Goal: Transaction & Acquisition: Purchase product/service

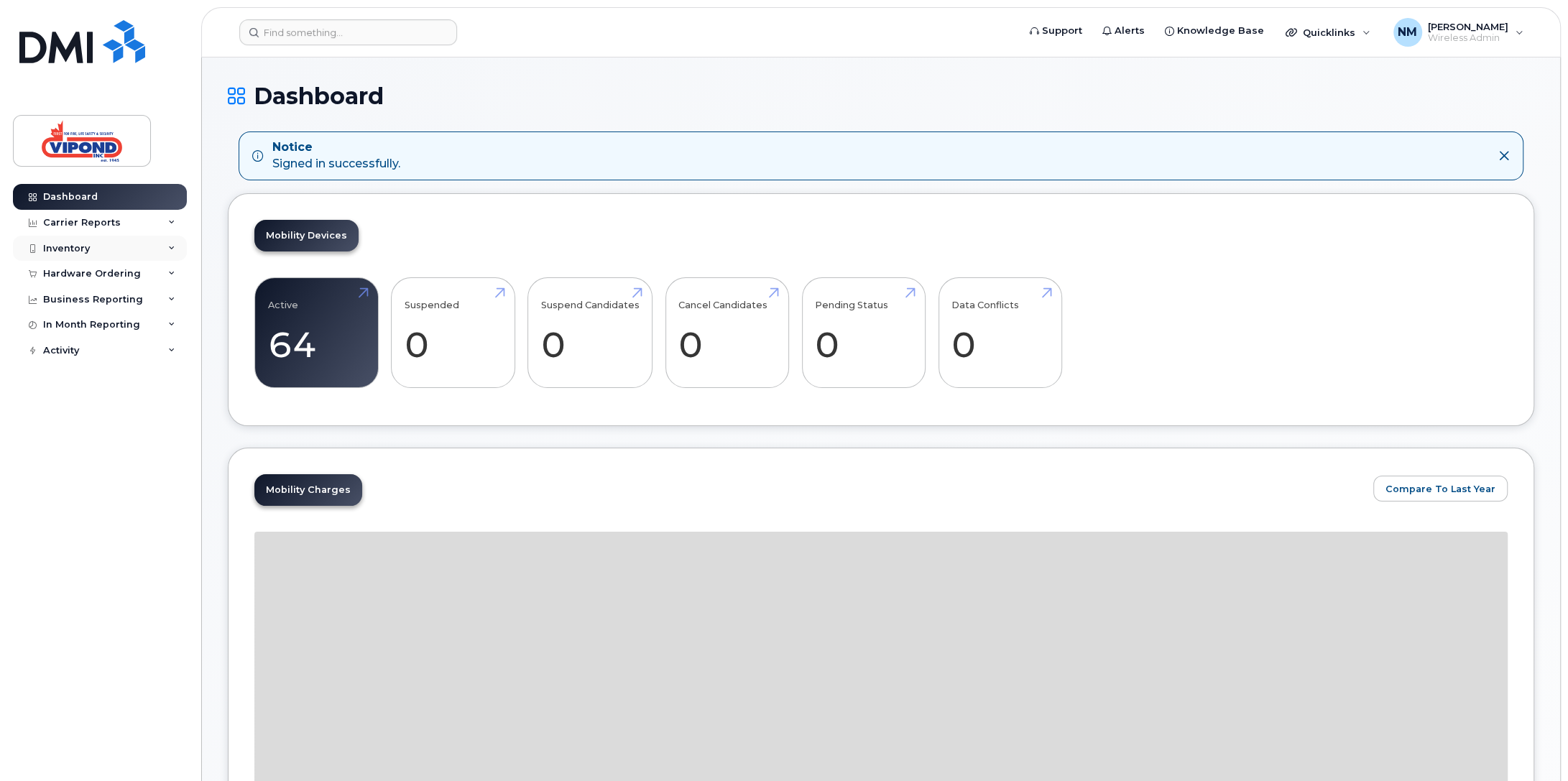
click at [80, 250] on div "Inventory" at bounding box center [66, 248] width 47 height 11
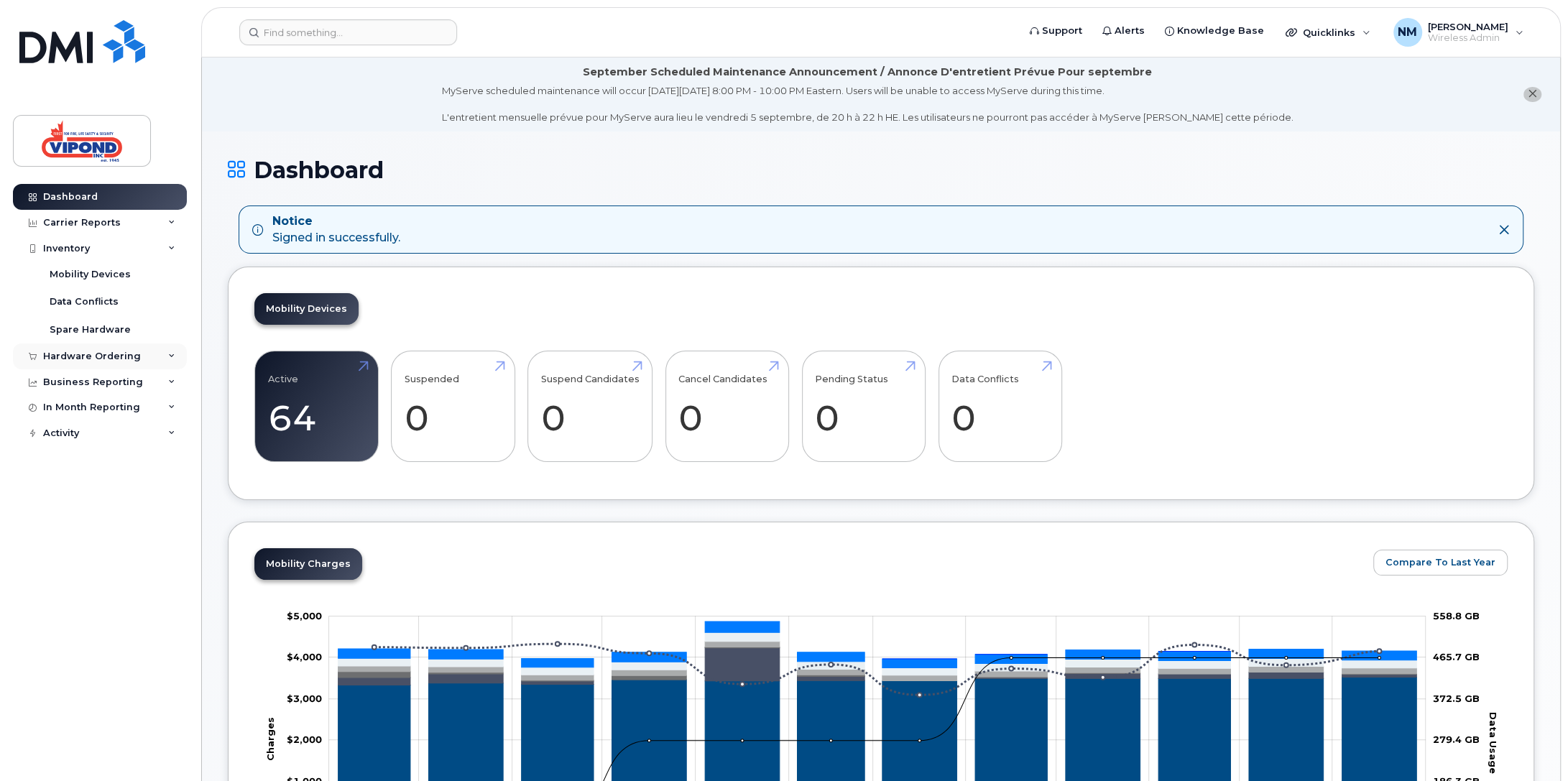
click at [103, 358] on div "Hardware Ordering" at bounding box center [92, 356] width 98 height 11
click at [77, 383] on div "Overview" at bounding box center [73, 383] width 47 height 13
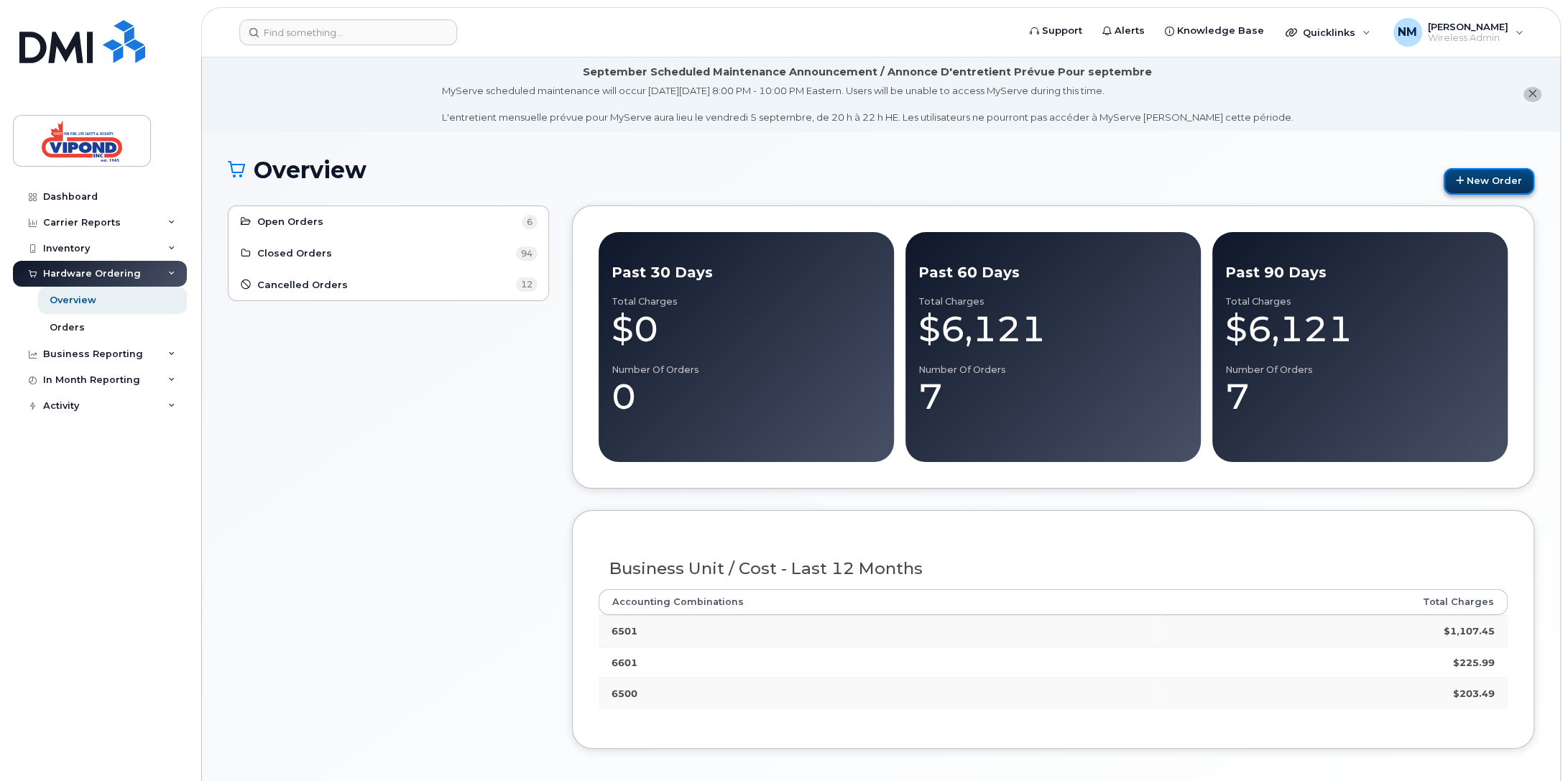
click at [1511, 187] on link "New Order" at bounding box center [1489, 181] width 90 height 26
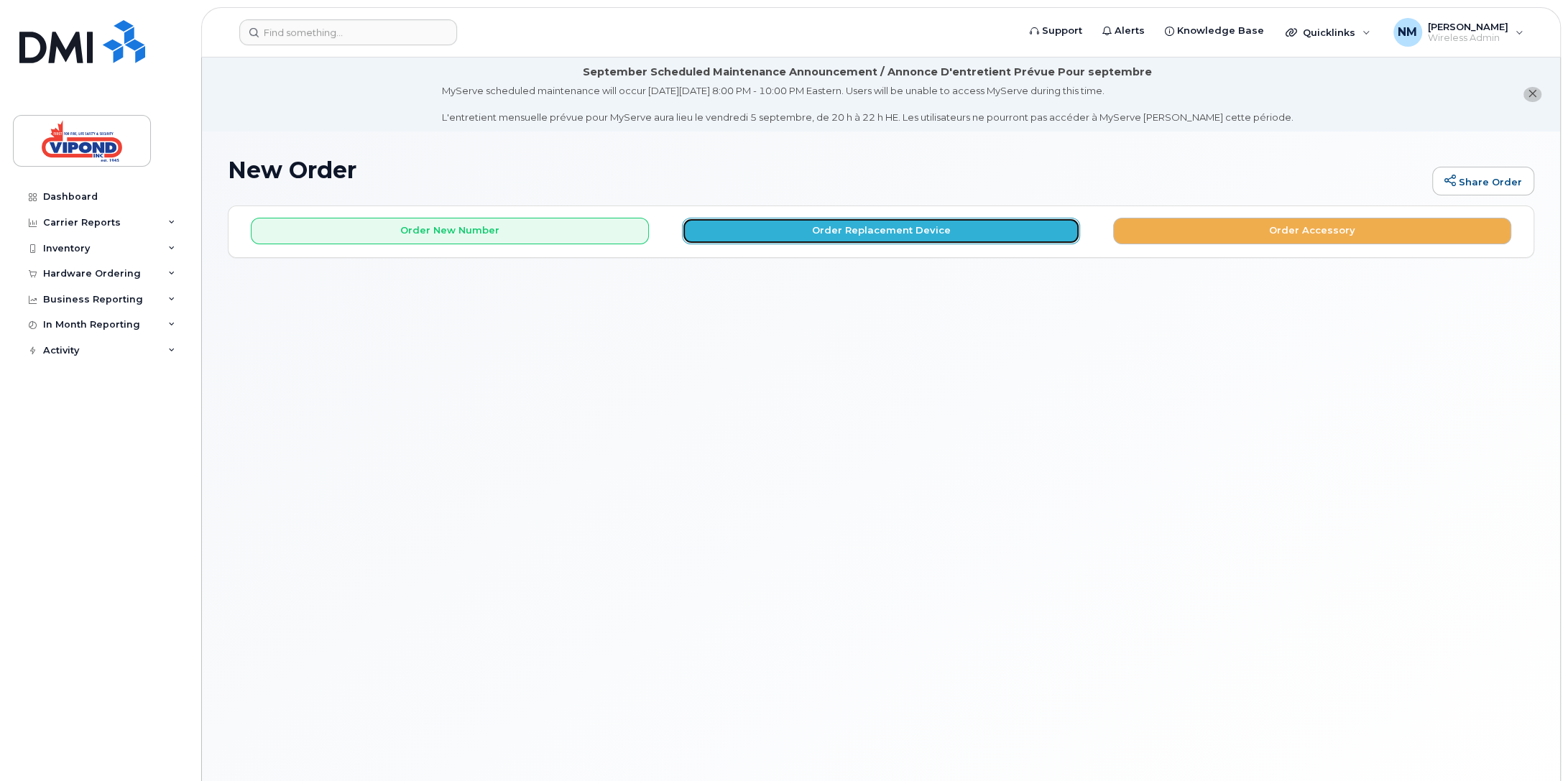
click at [870, 236] on button "Order Replacement Device" at bounding box center [881, 231] width 398 height 26
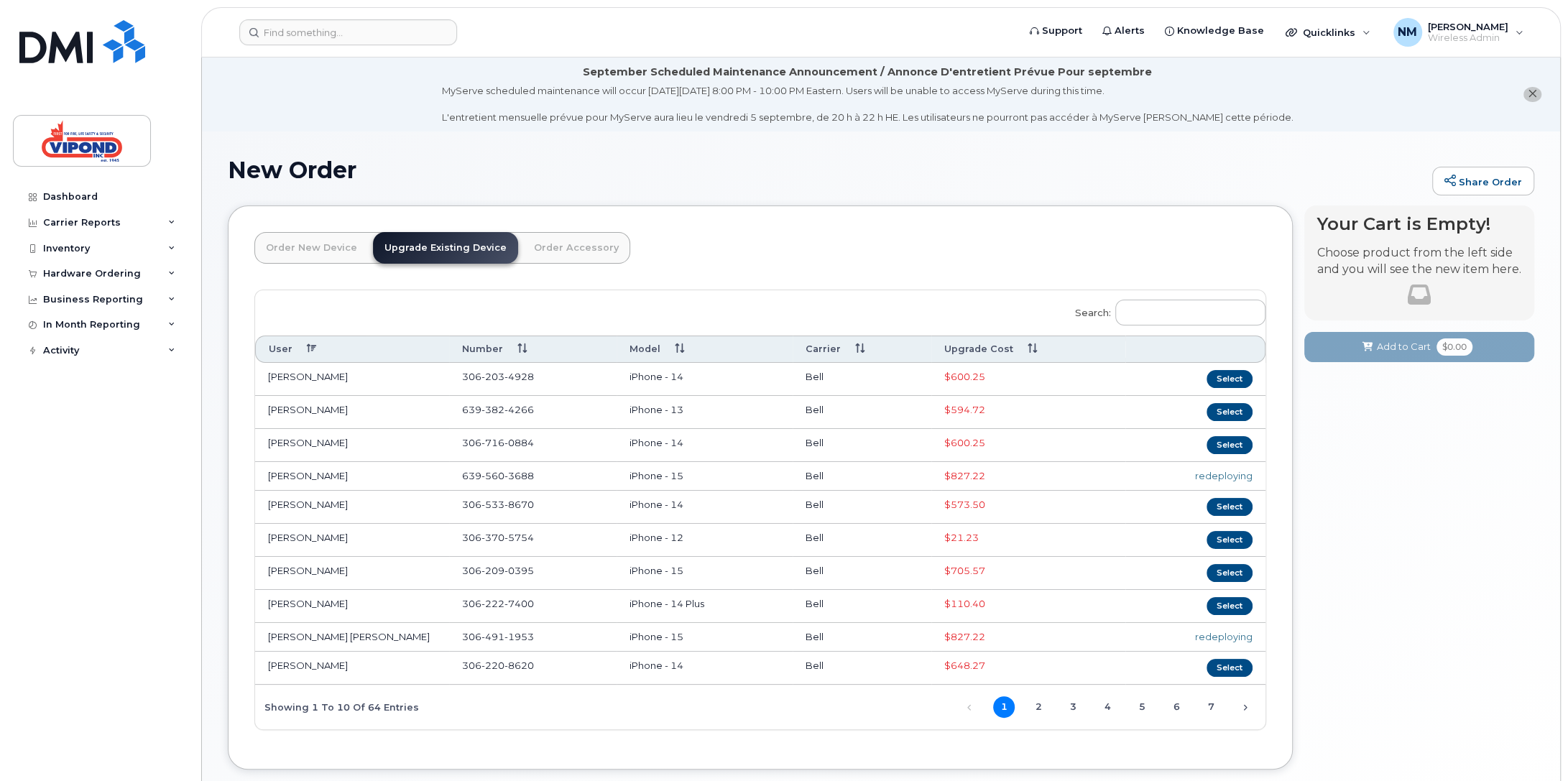
click at [1019, 360] on th "Upgrade Cost" at bounding box center [1028, 348] width 194 height 26
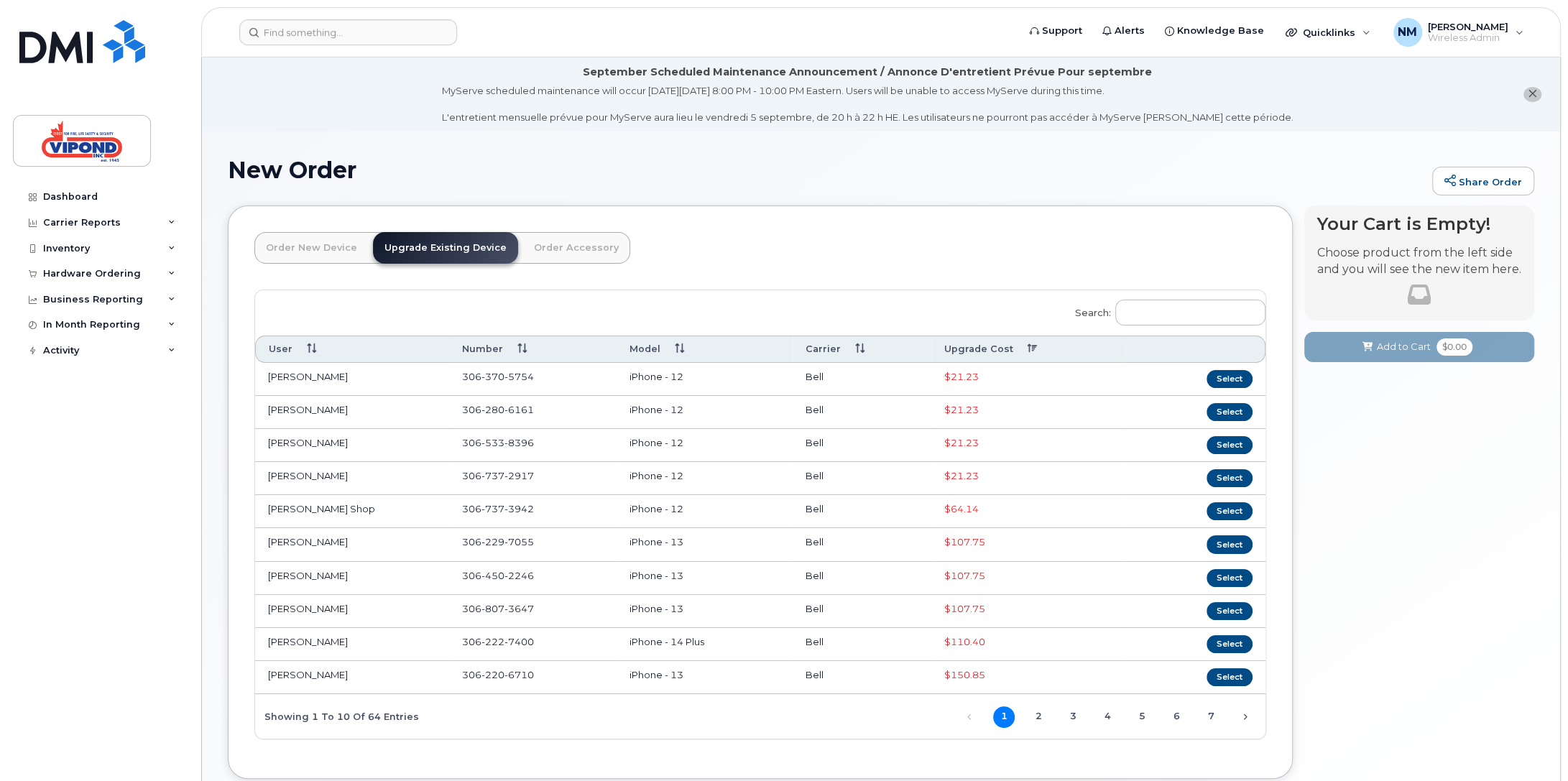
click at [1013, 348] on th "Upgrade Cost" at bounding box center [1028, 348] width 194 height 26
click at [1018, 351] on th "Upgrade Cost" at bounding box center [1028, 348] width 194 height 26
